Goal: Task Accomplishment & Management: Manage account settings

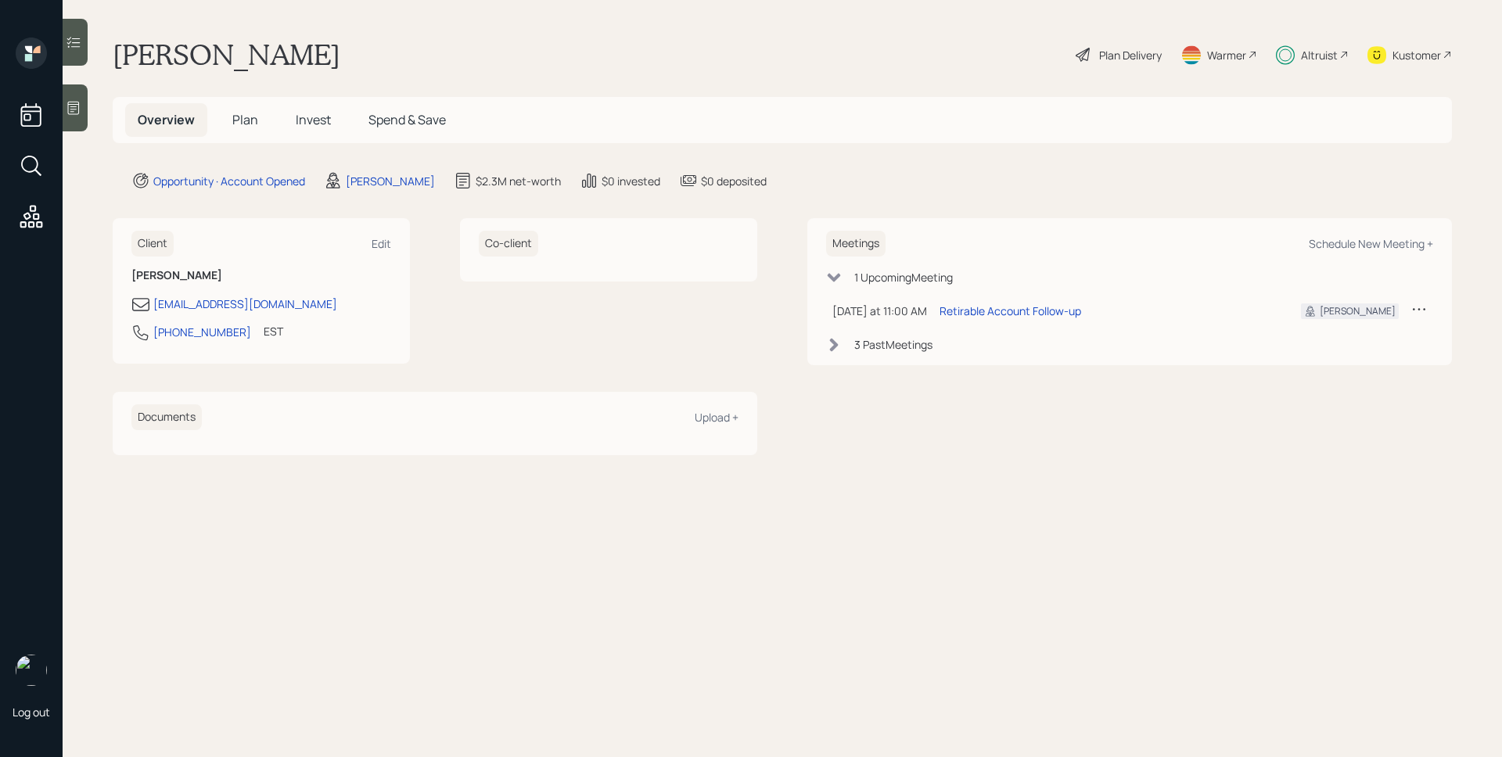
click at [238, 116] on span "Plan" at bounding box center [245, 119] width 26 height 17
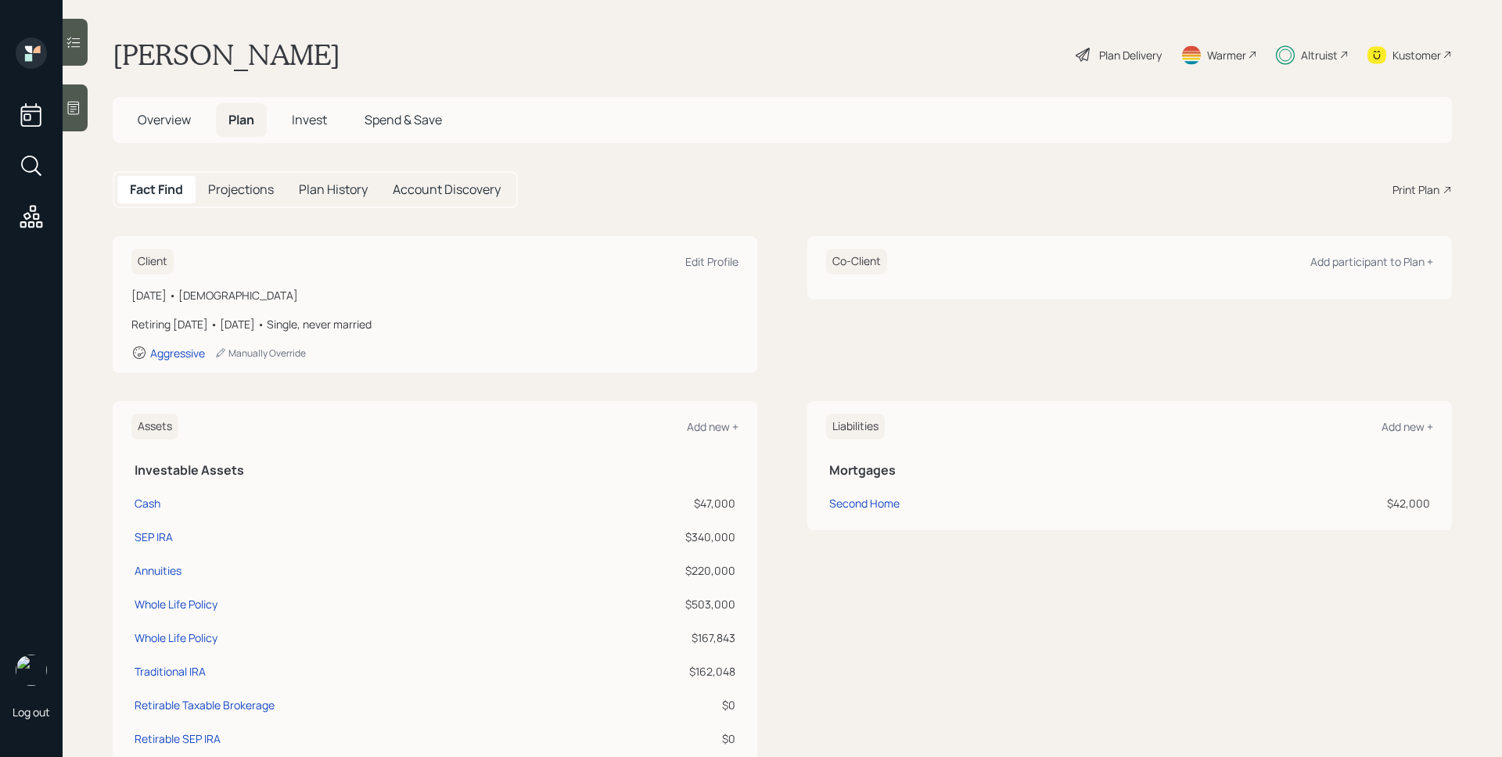
click at [320, 131] on h5 "Invest" at bounding box center [309, 120] width 60 height 34
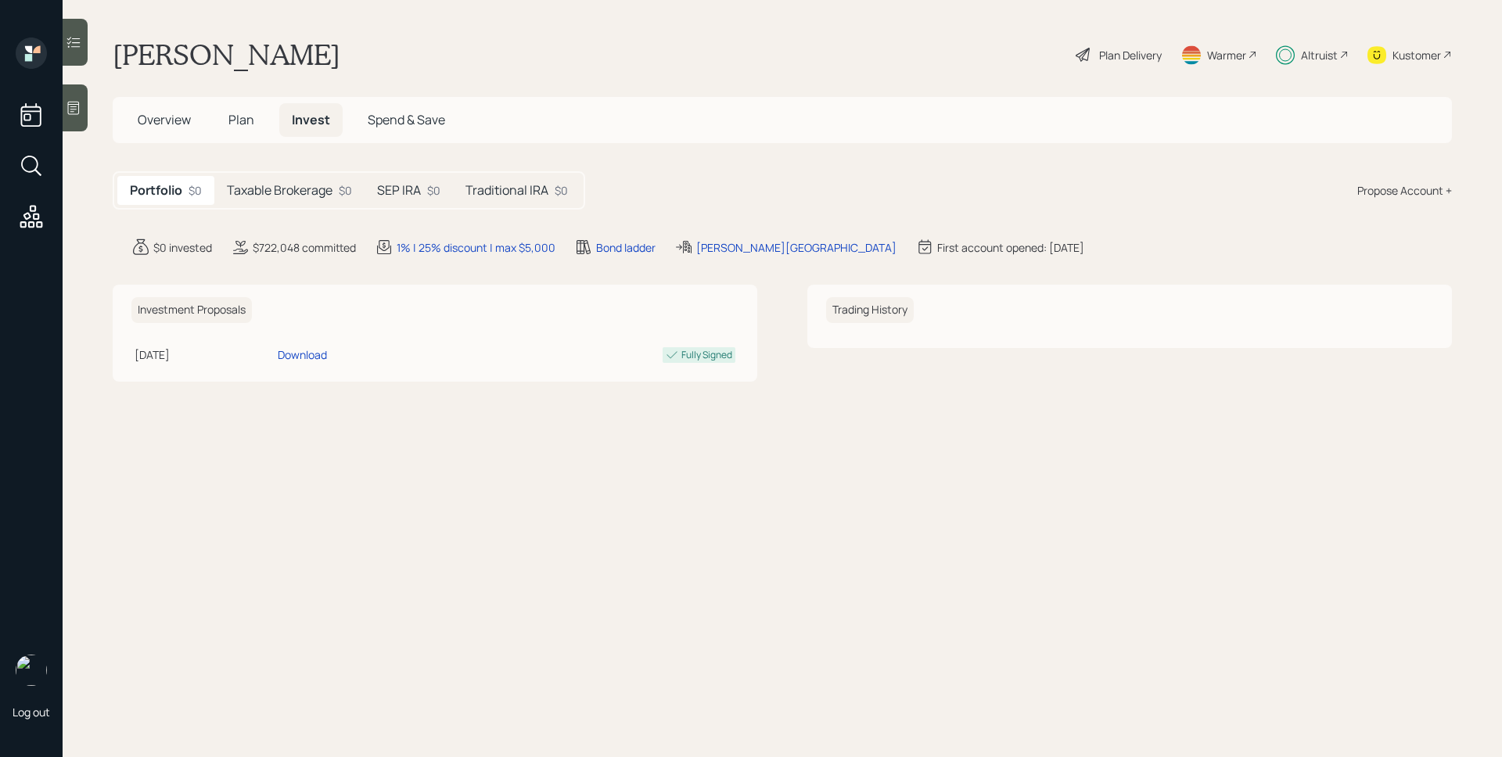
click at [306, 180] on div "Taxable Brokerage $0" at bounding box center [289, 190] width 150 height 29
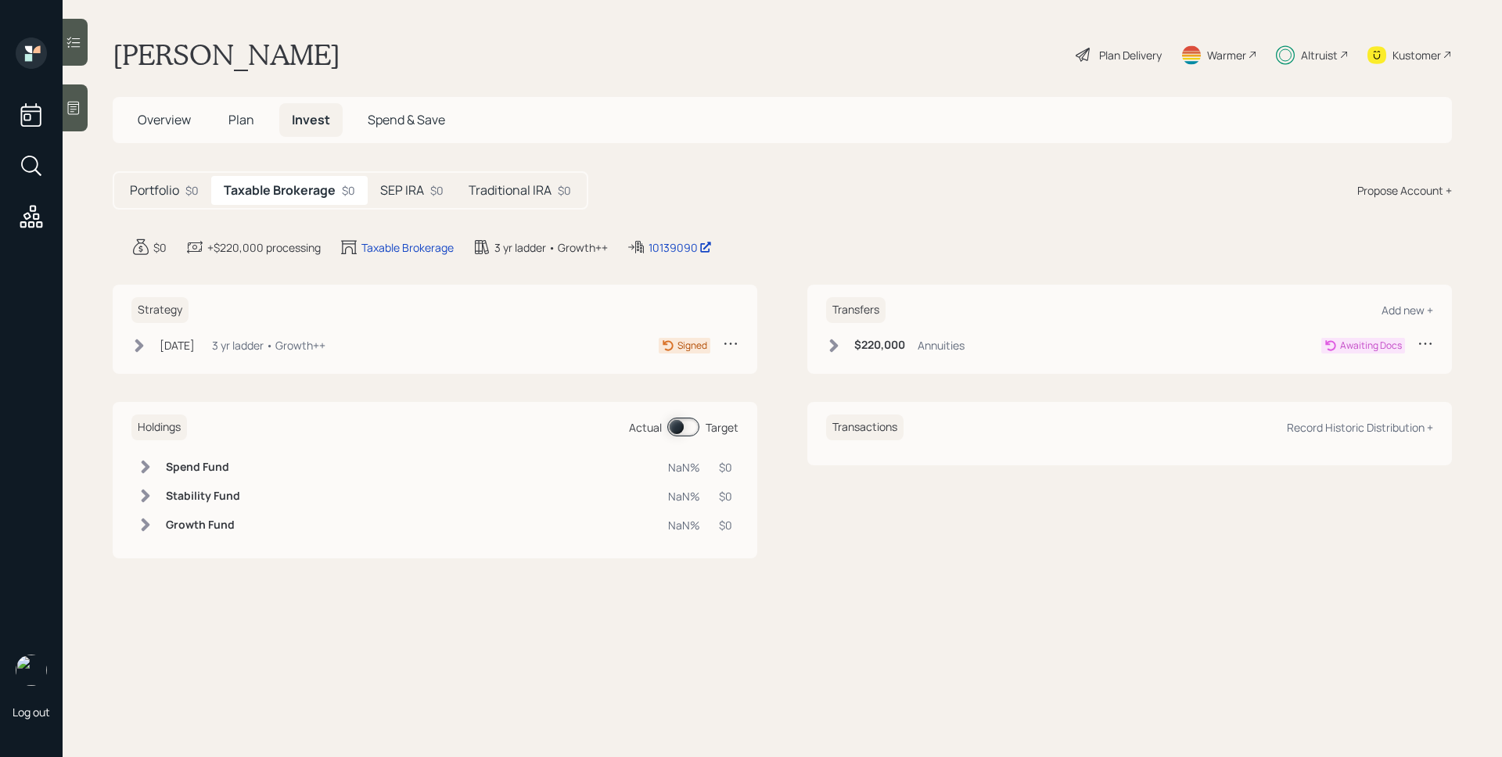
click at [411, 188] on h5 "SEP IRA" at bounding box center [402, 190] width 44 height 15
click at [495, 178] on div "Traditional IRA $0" at bounding box center [516, 190] width 128 height 29
click at [303, 191] on h5 "Taxable Brokerage" at bounding box center [277, 190] width 106 height 15
click at [234, 345] on div "[DATE] [DATE] 10:40 AM EDT 3 yr ladder • Growth++" at bounding box center [228, 346] width 194 height 20
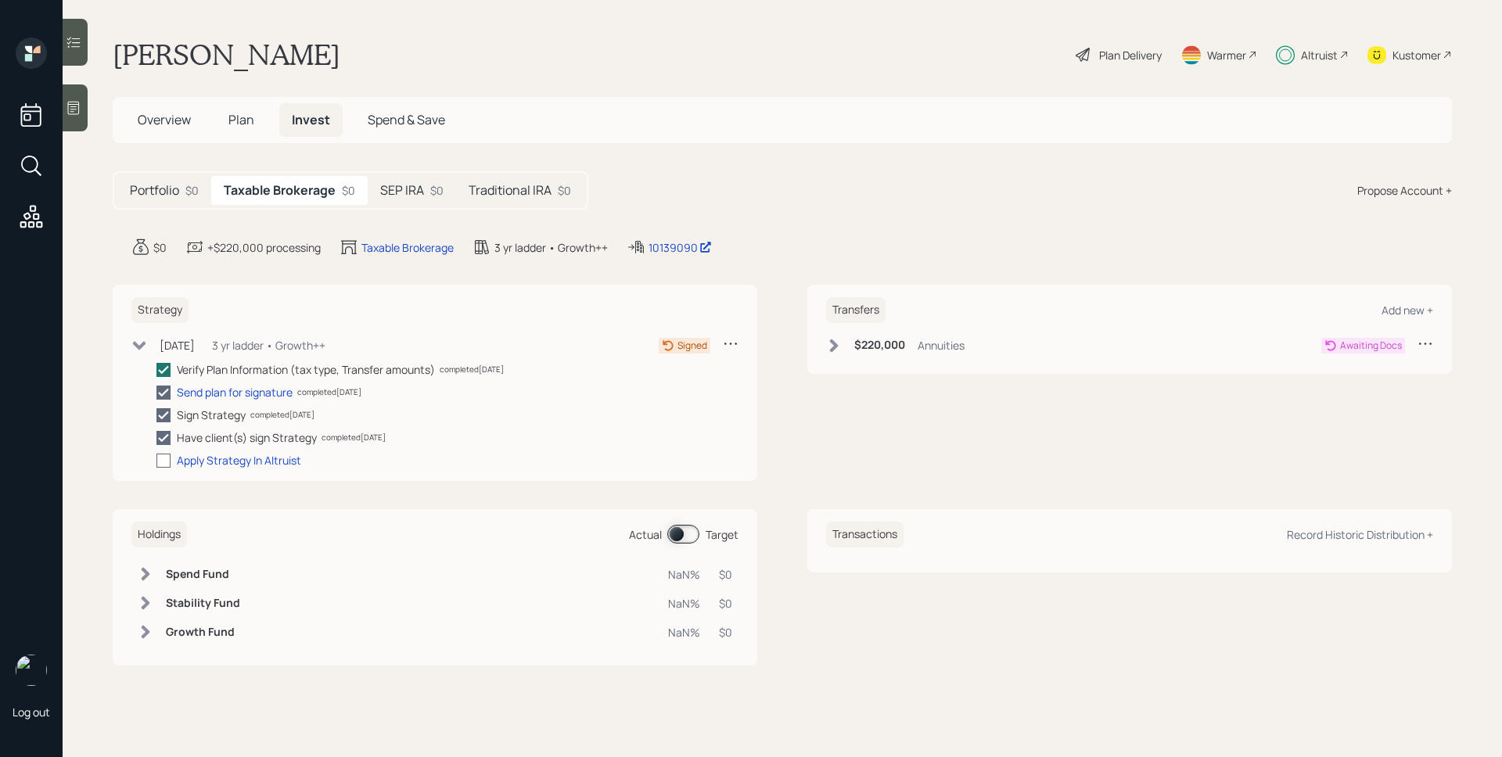
click at [165, 462] on div at bounding box center [163, 461] width 14 height 14
click at [156, 461] on input "checkbox" at bounding box center [156, 460] width 1 height 1
checkbox input "true"
click at [392, 188] on h5 "SEP IRA" at bounding box center [402, 190] width 44 height 15
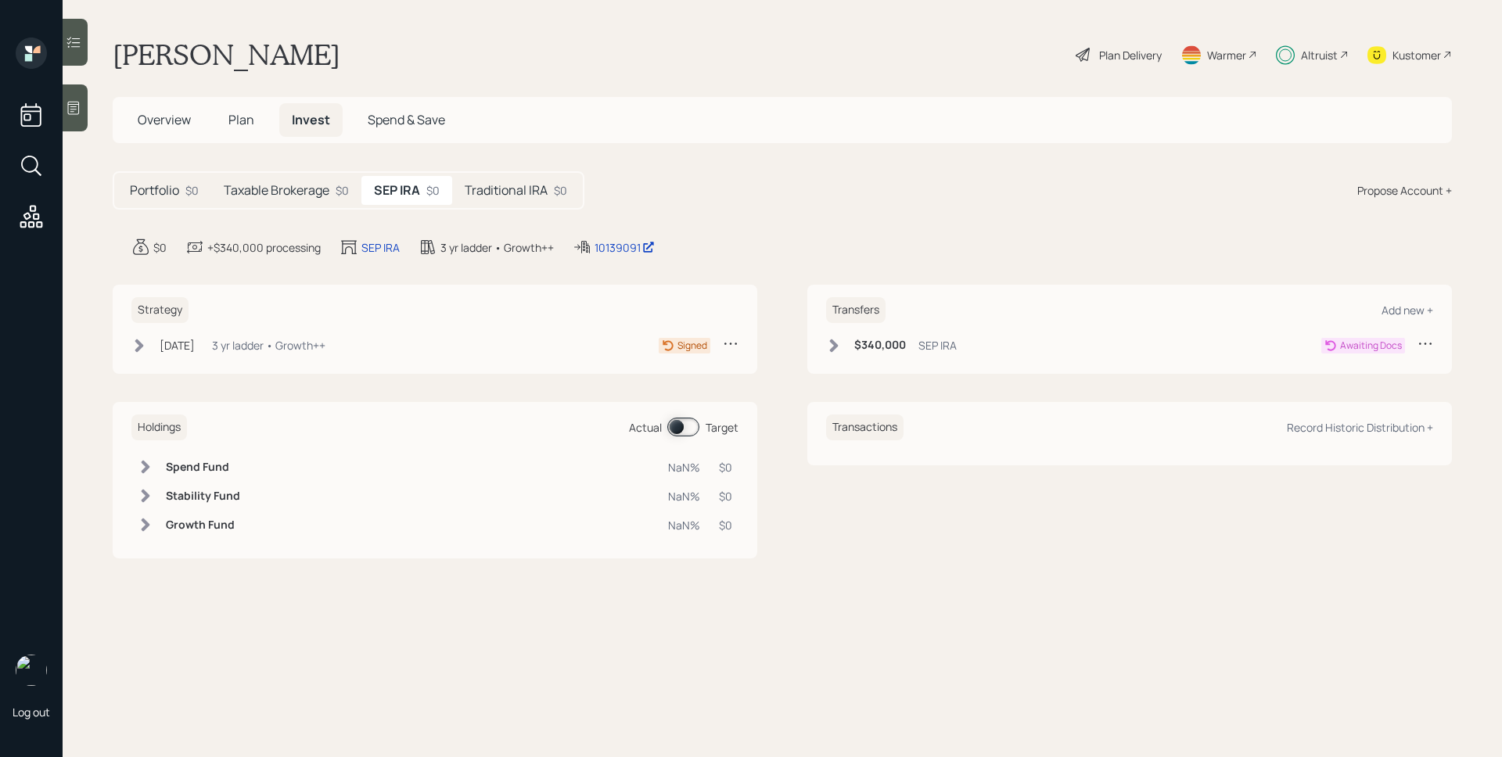
click at [257, 321] on div "Strategy" at bounding box center [434, 310] width 607 height 26
click at [235, 351] on div "3 yr ladder • Growth++" at bounding box center [268, 345] width 113 height 16
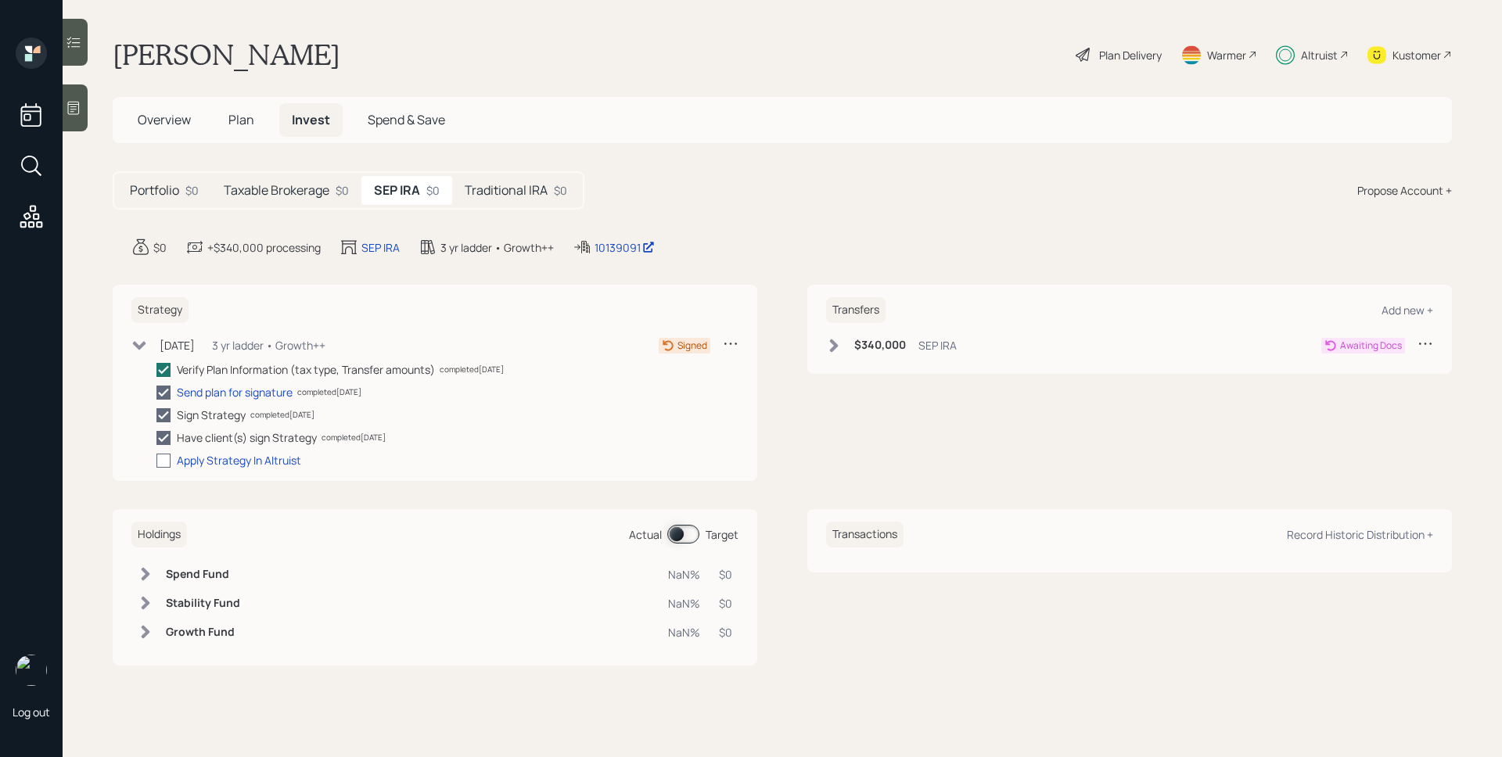
click at [166, 458] on div at bounding box center [163, 461] width 14 height 14
click at [156, 460] on input "checkbox" at bounding box center [156, 460] width 1 height 1
checkbox input "true"
click at [526, 198] on h5 "Traditional IRA" at bounding box center [506, 190] width 83 height 15
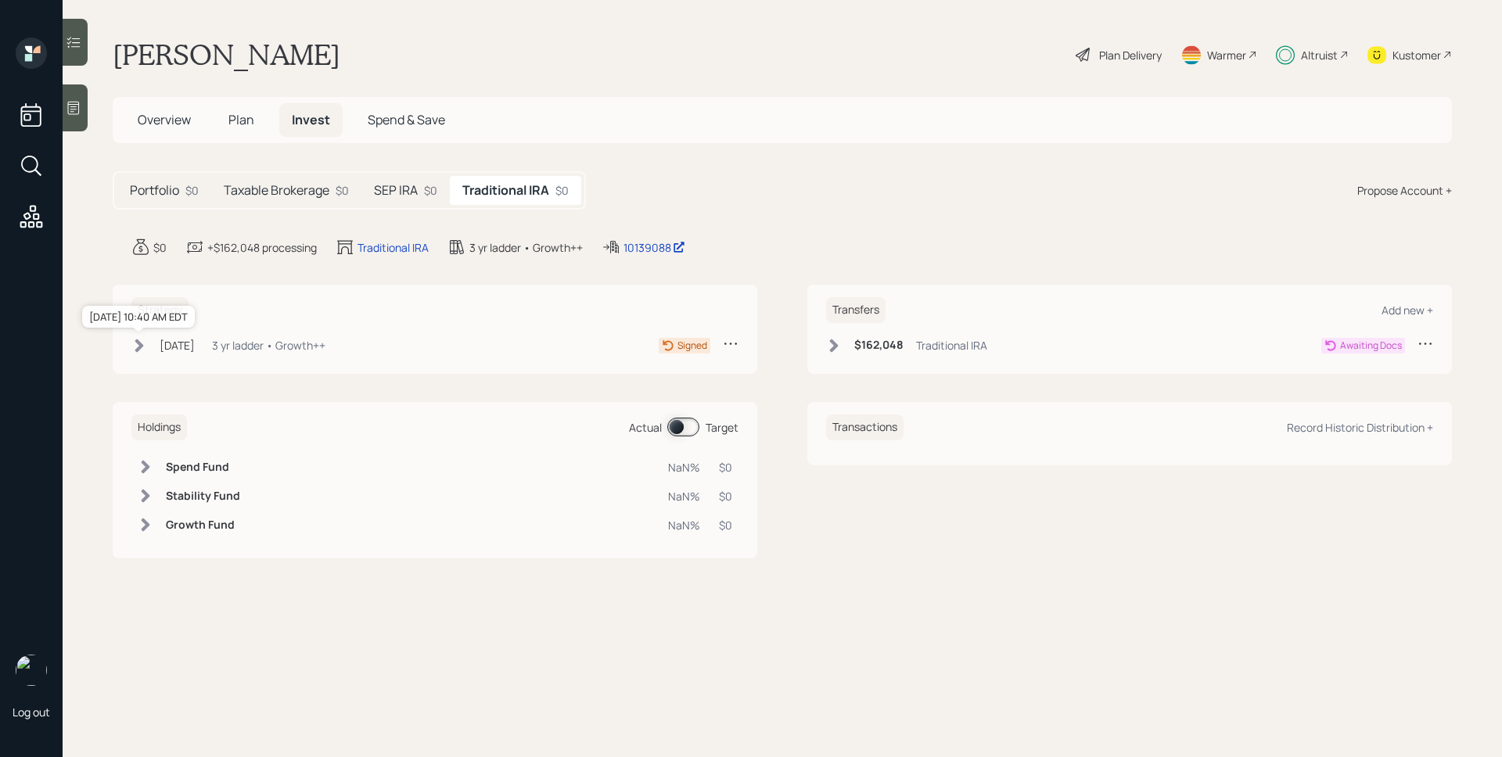
drag, startPoint x: 177, startPoint y: 347, endPoint x: 177, endPoint y: 359, distance: 12.5
click at [177, 347] on div "[DATE]" at bounding box center [177, 345] width 35 height 16
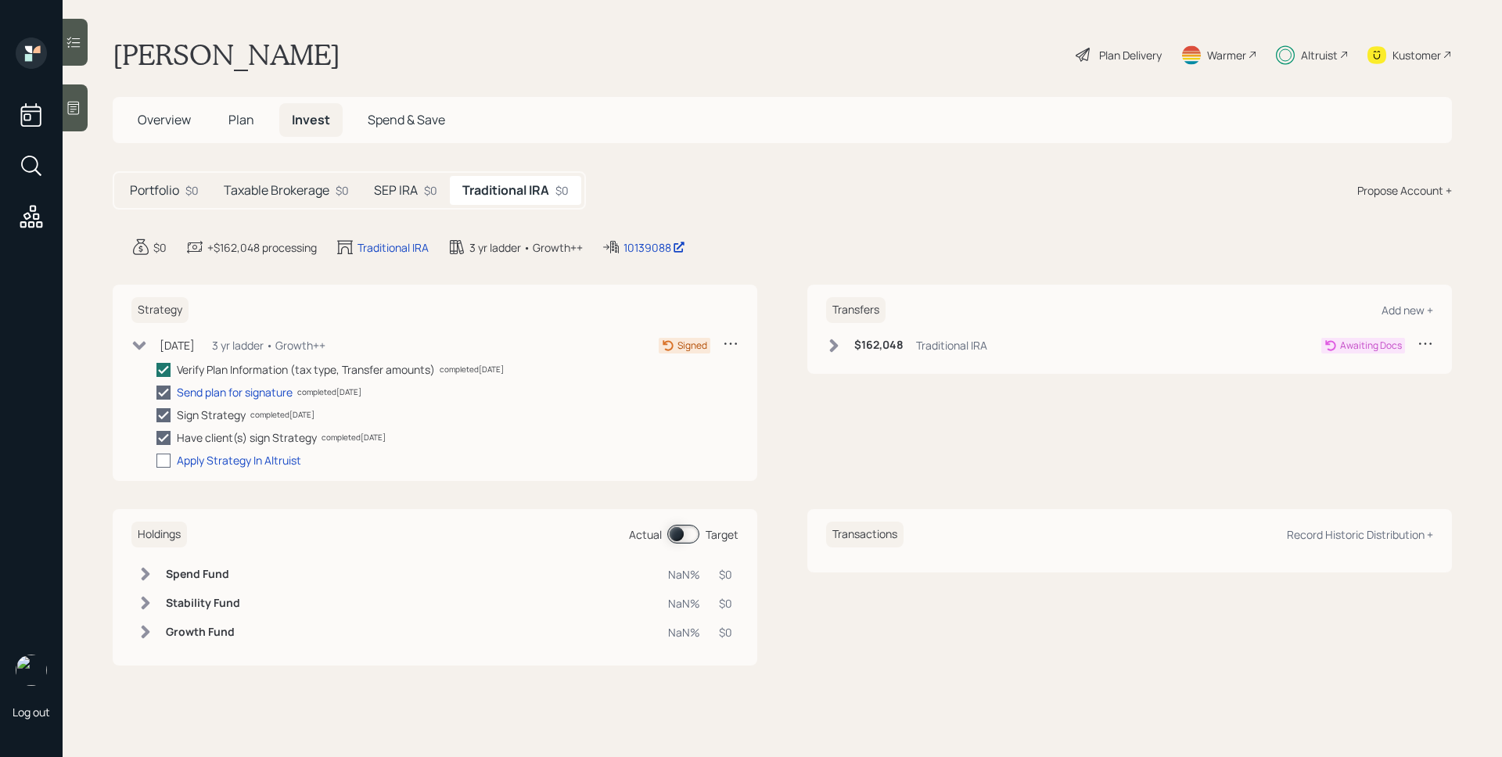
click at [166, 456] on div at bounding box center [163, 461] width 14 height 14
click at [156, 460] on input "checkbox" at bounding box center [156, 460] width 1 height 1
checkbox input "true"
click at [764, 217] on main "[PERSON_NAME] Plan Delivery Warmer Altruist Kustomer Overview Plan Invest Spend…" at bounding box center [782, 378] width 1439 height 757
click at [712, 92] on main "[PERSON_NAME] Plan Delivery Warmer Altruist Kustomer Overview Plan Invest Spend…" at bounding box center [782, 378] width 1439 height 757
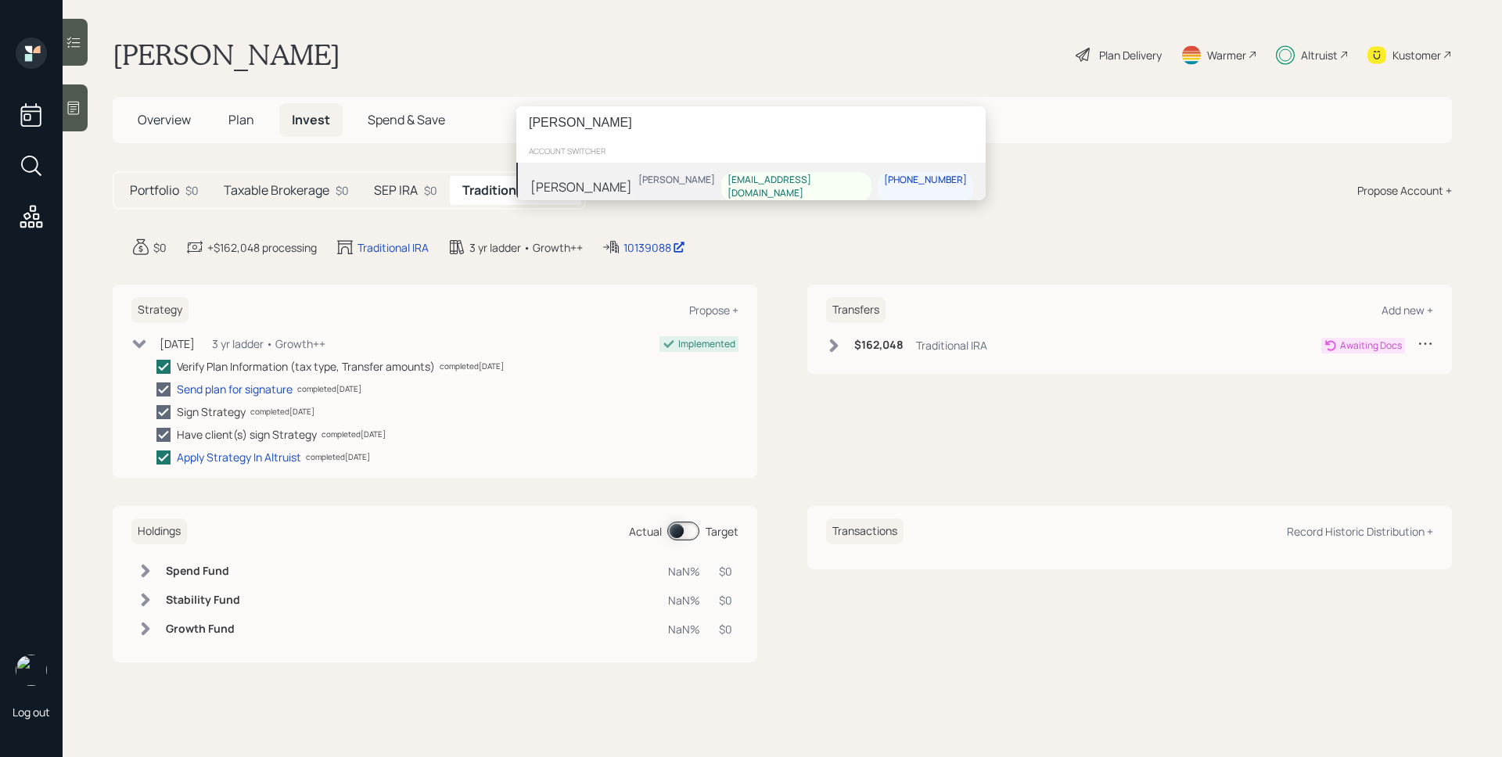
type input "[PERSON_NAME]"
click at [669, 179] on div "[PERSON_NAME] [PERSON_NAME] [EMAIL_ADDRESS][DOMAIN_NAME] [PHONE_NUMBER]" at bounding box center [750, 187] width 469 height 49
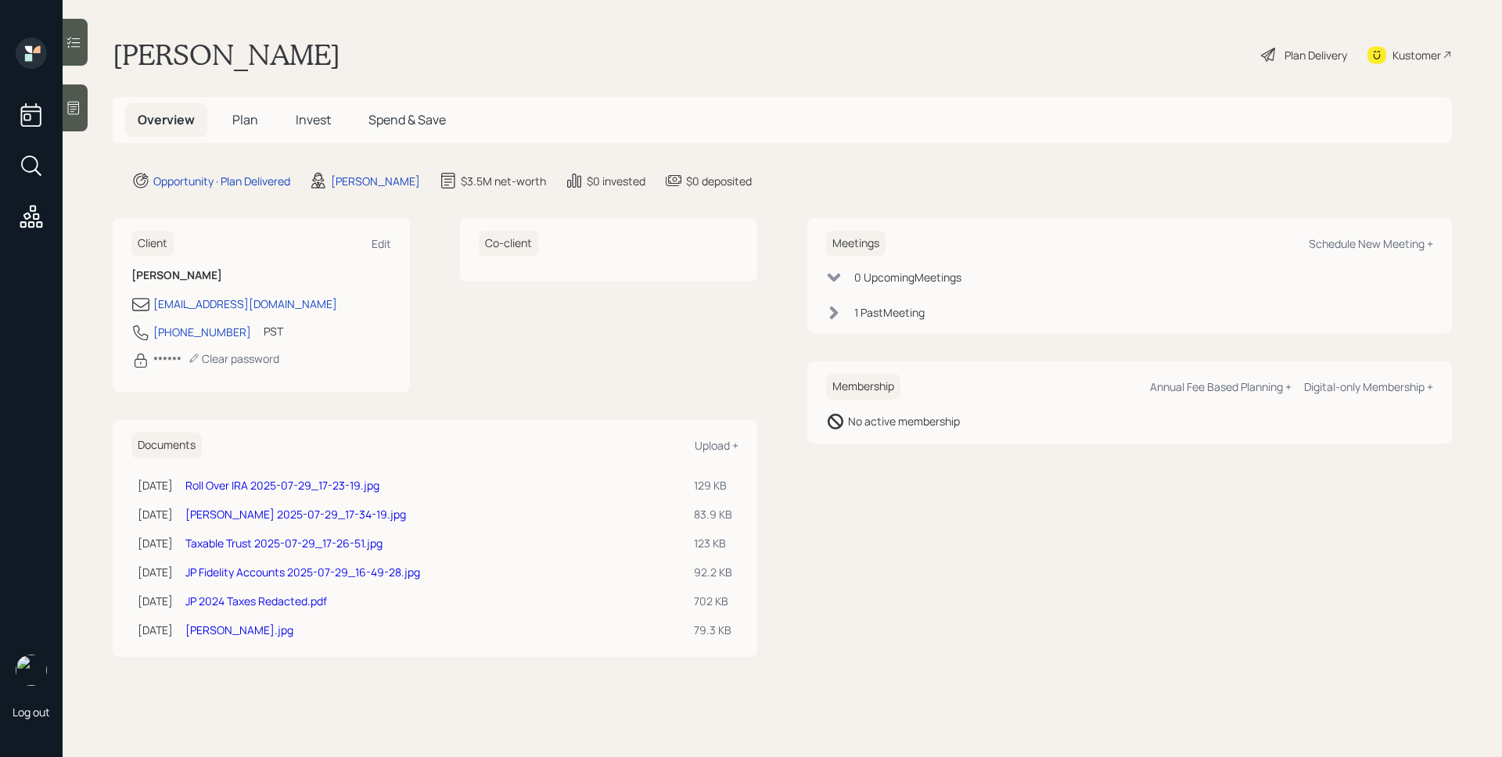
click at [1286, 57] on div "Plan Delivery" at bounding box center [1316, 55] width 63 height 16
